Goal: Information Seeking & Learning: Learn about a topic

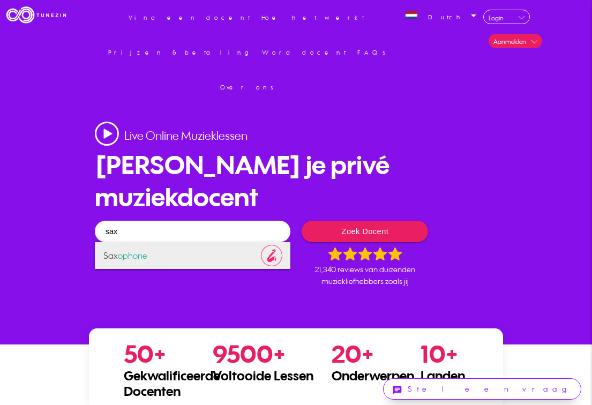
click at [156, 242] on span "Sax ophone" at bounding box center [192, 255] width 195 height 27
type input "Saxophone"
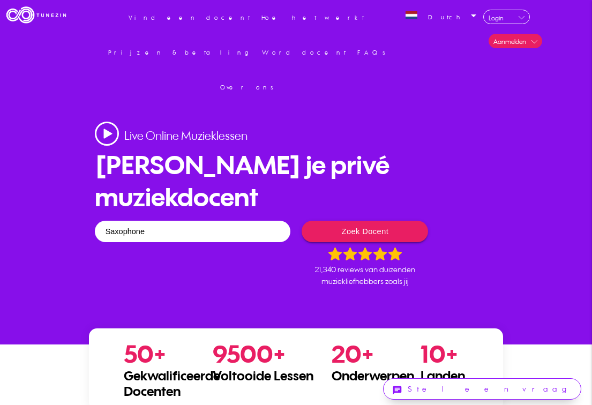
click at [355, 221] on button "Zoek Docent" at bounding box center [364, 231] width 126 height 21
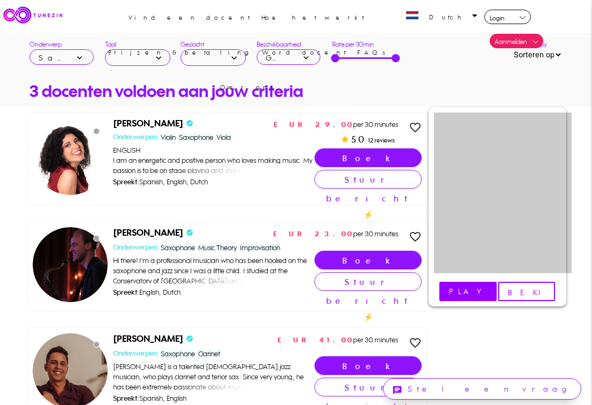
click at [497, 191] on link at bounding box center [503, 192] width 138 height 161
